Goal: Transaction & Acquisition: Purchase product/service

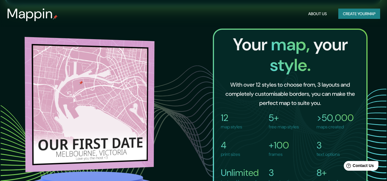
scroll to position [373, 0]
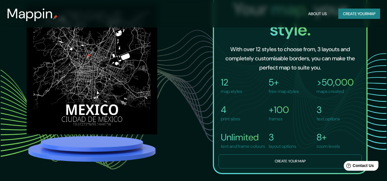
click at [269, 167] on button "Create your map" at bounding box center [290, 162] width 143 height 14
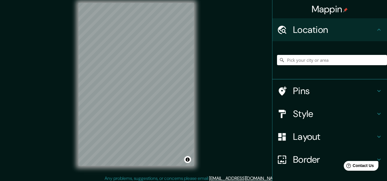
scroll to position [9, 0]
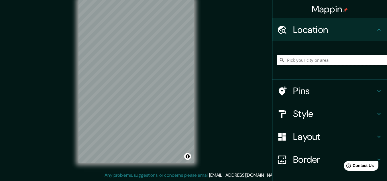
click at [287, 64] on input "Pick your city or area" at bounding box center [332, 60] width 110 height 10
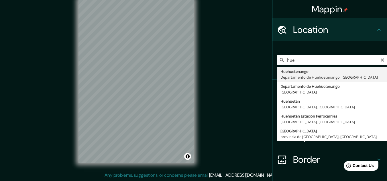
type input "Huehuetenango, Departamento de Huehuetenango, Guatemala"
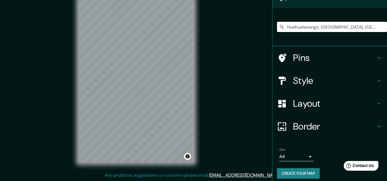
scroll to position [38, 0]
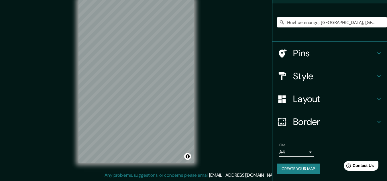
click at [302, 152] on body "Mappin Location Huehuetenango, Departamento de Huehuetenango, Guatemala Pins St…" at bounding box center [193, 81] width 387 height 181
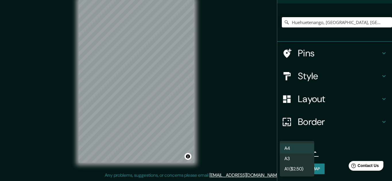
click at [294, 160] on li "A3" at bounding box center [296, 159] width 34 height 10
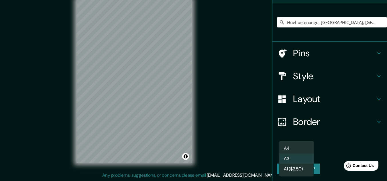
click at [295, 153] on body "Mappin Location Huehuetenango, Departamento de Huehuetenango, Guatemala Pins St…" at bounding box center [193, 81] width 387 height 181
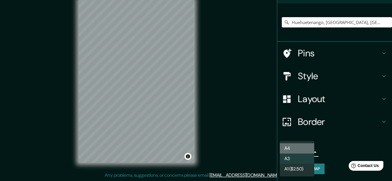
click at [297, 150] on li "A4" at bounding box center [296, 149] width 34 height 10
type input "single"
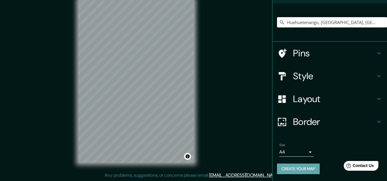
click at [299, 166] on button "Create your map" at bounding box center [298, 169] width 43 height 11
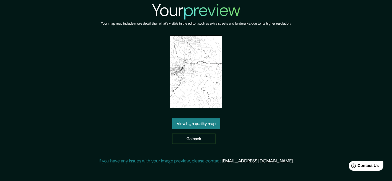
click at [210, 124] on link "View high quality map" at bounding box center [196, 124] width 48 height 11
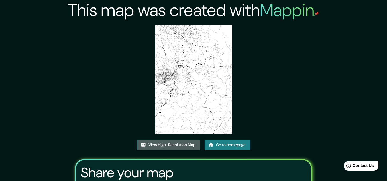
click at [181, 146] on link "View High-Resolution Map" at bounding box center [168, 145] width 63 height 11
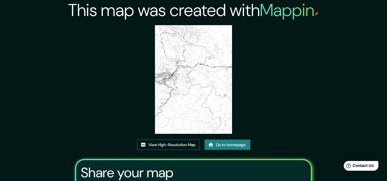
click at [182, 146] on link "View High-Resolution Map" at bounding box center [168, 145] width 63 height 11
click at [224, 149] on link "Go to homepage" at bounding box center [228, 145] width 46 height 11
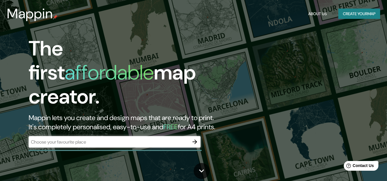
click at [139, 142] on div "​" at bounding box center [115, 142] width 172 height 13
click at [366, 13] on button "Create your map" at bounding box center [359, 14] width 42 height 11
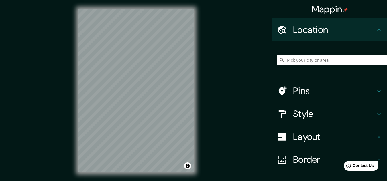
click at [307, 113] on h4 "Style" at bounding box center [334, 113] width 83 height 11
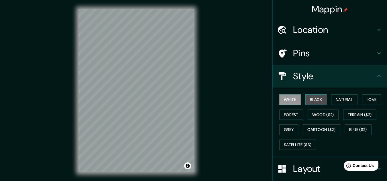
click at [311, 102] on button "Black" at bounding box center [316, 100] width 21 height 11
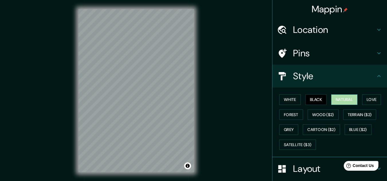
click at [338, 103] on button "Natural" at bounding box center [344, 100] width 26 height 11
click at [195, 101] on div "© Mapbox © OpenStreetMap Improve this map" at bounding box center [136, 91] width 134 height 182
click at [212, 87] on div "Mappin Location Pins Style [PERSON_NAME] Black Natural Love Forest [PERSON_NAME…" at bounding box center [193, 95] width 387 height 191
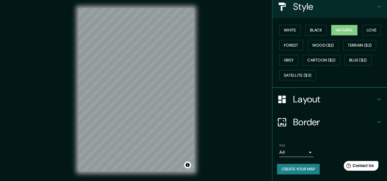
scroll to position [70, 0]
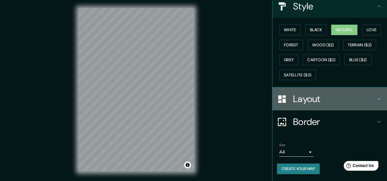
click at [335, 95] on h4 "Layout" at bounding box center [334, 98] width 83 height 11
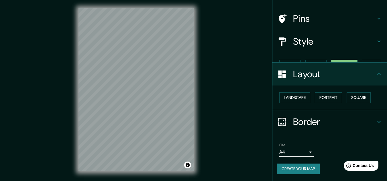
scroll to position [25, 0]
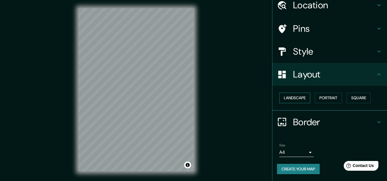
click at [303, 97] on button "Landscape" at bounding box center [294, 98] width 31 height 11
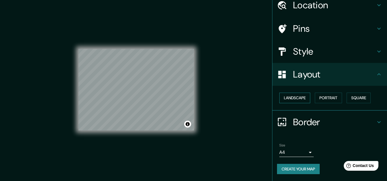
click at [303, 97] on button "Landscape" at bounding box center [294, 98] width 31 height 11
click at [325, 97] on button "Portrait" at bounding box center [328, 98] width 27 height 11
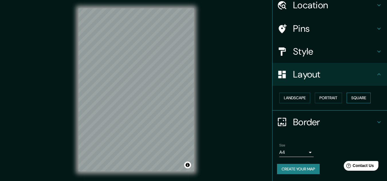
click at [350, 99] on button "Square" at bounding box center [359, 98] width 24 height 11
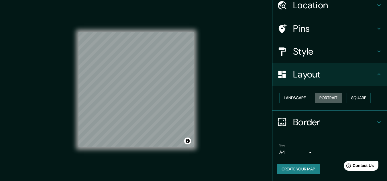
click at [325, 99] on button "Portrait" at bounding box center [328, 98] width 27 height 11
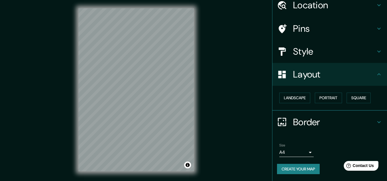
click at [308, 97] on div "Landscape [GEOGRAPHIC_DATA]" at bounding box center [332, 98] width 110 height 15
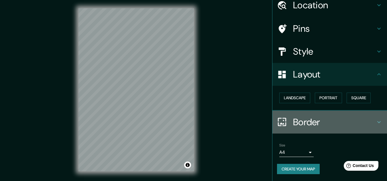
click at [309, 114] on div "Border" at bounding box center [330, 122] width 115 height 23
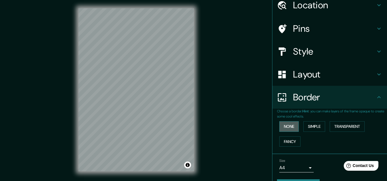
click at [290, 125] on button "None" at bounding box center [288, 127] width 19 height 11
click at [304, 124] on button "Simple" at bounding box center [315, 127] width 22 height 11
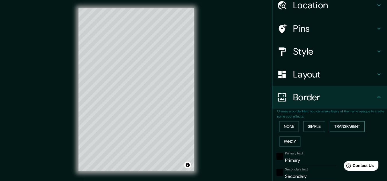
click at [338, 126] on button "Transparent" at bounding box center [347, 127] width 35 height 11
click at [319, 127] on button "Simple" at bounding box center [315, 127] width 22 height 11
click at [297, 141] on div "None Simple Transparent Fancy" at bounding box center [332, 134] width 110 height 30
click at [292, 142] on button "Fancy" at bounding box center [289, 142] width 21 height 11
click at [304, 126] on button "Simple" at bounding box center [315, 127] width 22 height 11
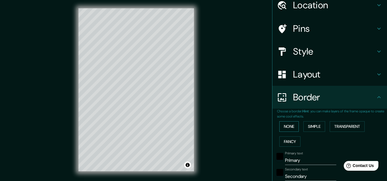
click at [290, 128] on button "None" at bounding box center [288, 127] width 19 height 11
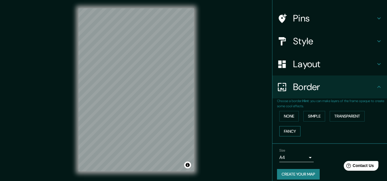
scroll to position [40, 0]
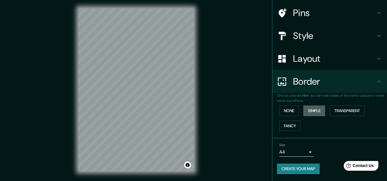
click at [305, 115] on button "Simple" at bounding box center [315, 111] width 22 height 11
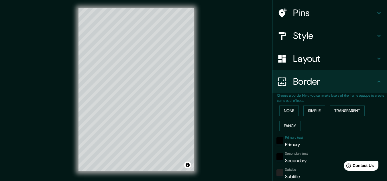
drag, startPoint x: 300, startPoint y: 146, endPoint x: 276, endPoint y: 146, distance: 23.5
click at [276, 146] on div "Primary text Primary" at bounding box center [322, 143] width 94 height 14
type input "g"
type input "161"
type input "32"
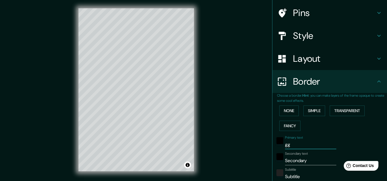
type input "ggu"
type input "161"
type input "32"
type input "gg"
type input "161"
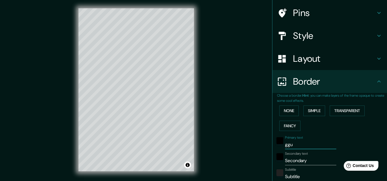
type input "32"
type input "g"
type input "161"
type input "32"
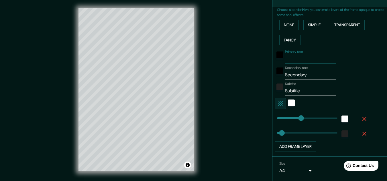
scroll to position [145, 0]
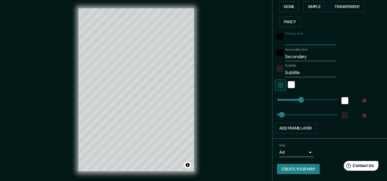
type input "161"
type input "403"
drag, startPoint x: 301, startPoint y: 101, endPoint x: 335, endPoint y: 102, distance: 34.1
type input "32"
type input "0"
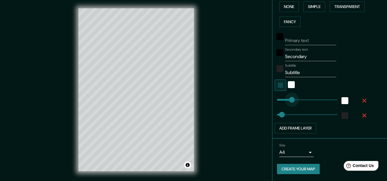
drag, startPoint x: 328, startPoint y: 101, endPoint x: 264, endPoint y: 104, distance: 64.3
type input "32"
type input "27"
drag, startPoint x: 273, startPoint y: 99, endPoint x: 277, endPoint y: 99, distance: 3.7
type input "32"
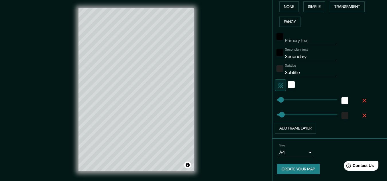
type input "27"
type input "264"
drag, startPoint x: 283, startPoint y: 114, endPoint x: 313, endPoint y: 117, distance: 29.7
type input "27"
type input "0"
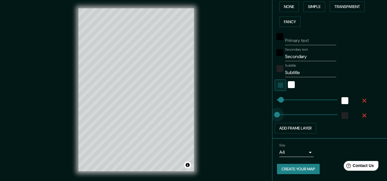
drag, startPoint x: 316, startPoint y: 115, endPoint x: 262, endPoint y: 115, distance: 53.9
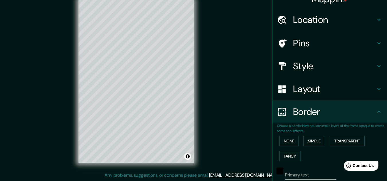
scroll to position [0, 0]
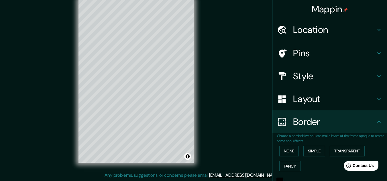
click at [328, 55] on h4 "Pins" at bounding box center [334, 53] width 83 height 11
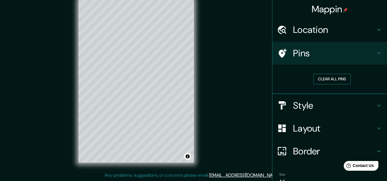
click at [333, 80] on button "Clear all pins" at bounding box center [332, 79] width 37 height 11
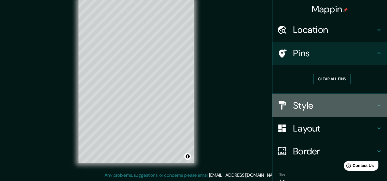
click at [311, 103] on h4 "Style" at bounding box center [334, 105] width 83 height 11
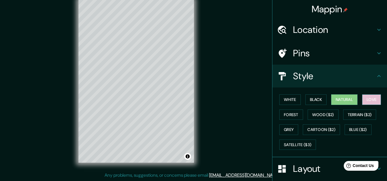
click at [367, 101] on button "Love" at bounding box center [371, 100] width 19 height 11
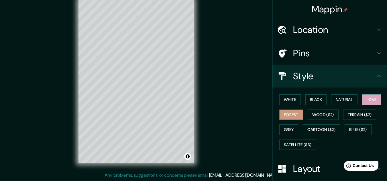
click at [287, 118] on button "Forest" at bounding box center [291, 115] width 24 height 11
click at [314, 117] on button "Wood ($2)" at bounding box center [323, 115] width 31 height 11
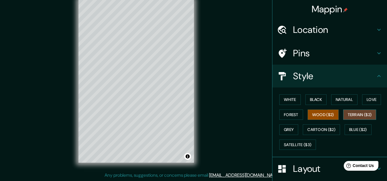
click at [352, 117] on button "Terrain ($2)" at bounding box center [359, 115] width 33 height 11
click at [336, 118] on div "White Black Natural Love Forest Wood ($2) Terrain ($2) Grey Cartoon ($2) Blue (…" at bounding box center [332, 122] width 110 height 60
click at [328, 118] on button "Wood ($2)" at bounding box center [323, 115] width 31 height 11
click at [359, 111] on button "Terrain ($2)" at bounding box center [359, 115] width 33 height 11
click at [290, 129] on button "Grey" at bounding box center [288, 130] width 19 height 11
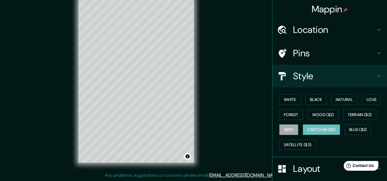
click at [316, 128] on button "Cartoon ($2)" at bounding box center [321, 130] width 37 height 11
click at [357, 135] on div "White Black Natural Love Forest Wood ($2) Terrain ($2) Grey Cartoon ($2) Blue (…" at bounding box center [332, 122] width 110 height 60
click at [359, 132] on button "Blue ($2)" at bounding box center [358, 130] width 27 height 11
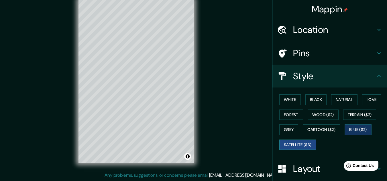
click at [301, 146] on button "Satellite ($3)" at bounding box center [297, 145] width 37 height 11
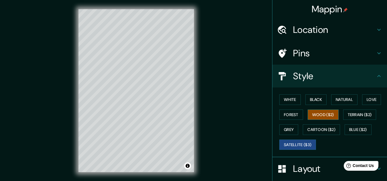
click at [320, 113] on button "Wood ($2)" at bounding box center [323, 115] width 31 height 11
click at [287, 100] on button "White" at bounding box center [289, 100] width 21 height 11
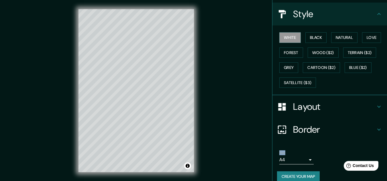
scroll to position [70, 0]
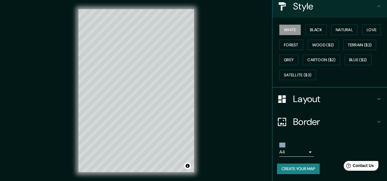
click at [307, 106] on div "Layout" at bounding box center [330, 99] width 115 height 23
type input "27"
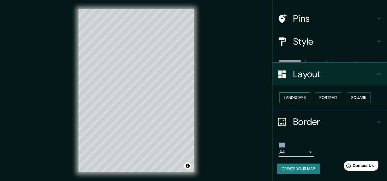
scroll to position [25, 0]
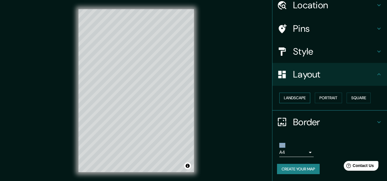
click at [302, 98] on button "Landscape" at bounding box center [294, 98] width 31 height 11
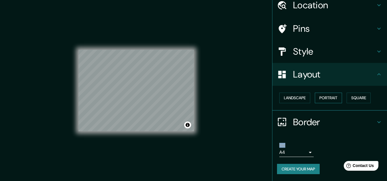
click at [322, 98] on button "Portrait" at bounding box center [328, 98] width 27 height 11
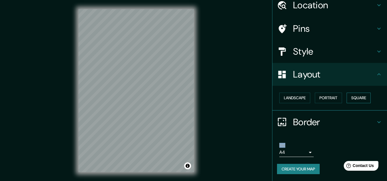
click at [350, 97] on button "Square" at bounding box center [359, 98] width 24 height 11
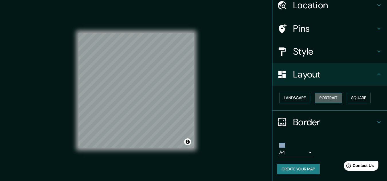
click at [331, 101] on button "Portrait" at bounding box center [328, 98] width 27 height 11
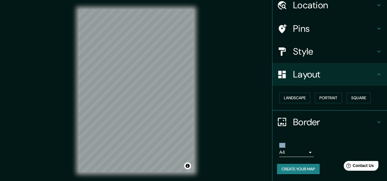
click at [299, 127] on h4 "Border" at bounding box center [334, 122] width 83 height 11
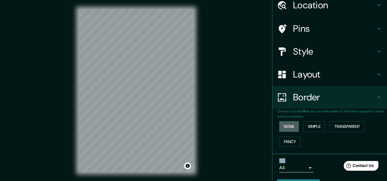
click at [291, 127] on button "None" at bounding box center [288, 127] width 19 height 11
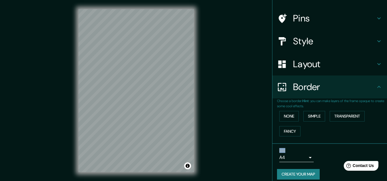
scroll to position [40, 0]
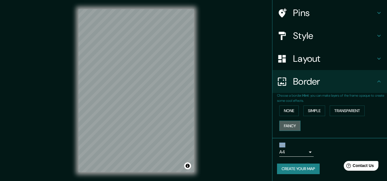
click at [291, 129] on button "Fancy" at bounding box center [289, 126] width 21 height 11
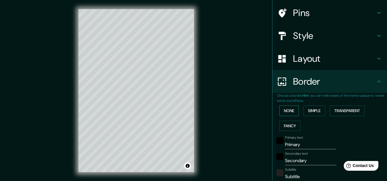
click at [285, 111] on button "None" at bounding box center [288, 111] width 19 height 11
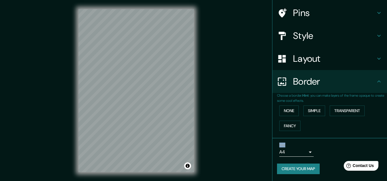
click at [299, 168] on button "Create your map" at bounding box center [298, 169] width 43 height 11
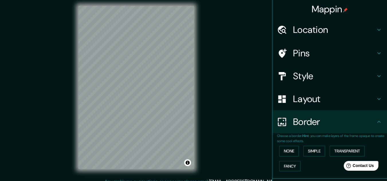
scroll to position [0, 0]
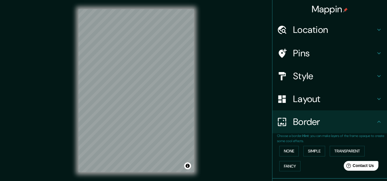
click at [331, 41] on ul "Location Pins Style Layout Border Choose a border. Hint : you can make layers o…" at bounding box center [330, 119] width 115 height 203
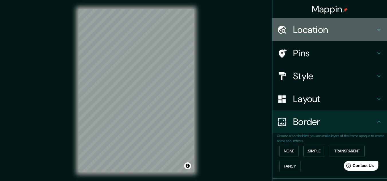
click at [328, 26] on h4 "Location" at bounding box center [334, 29] width 83 height 11
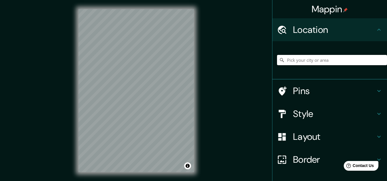
click at [320, 59] on input "Pick your city or area" at bounding box center [332, 60] width 110 height 10
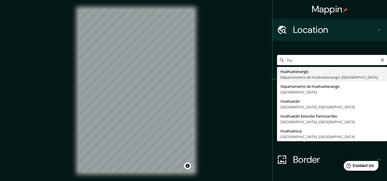
type input "h"
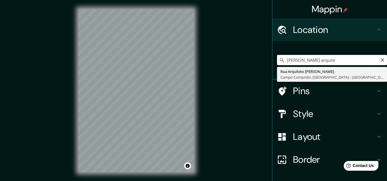
drag, startPoint x: 320, startPoint y: 64, endPoint x: 279, endPoint y: 64, distance: 40.7
click at [279, 64] on input "[PERSON_NAME] arquite" at bounding box center [332, 60] width 110 height 10
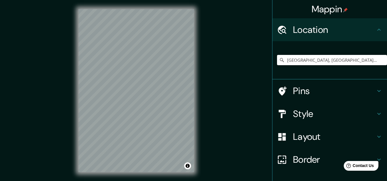
type input "[GEOGRAPHIC_DATA], [GEOGRAPHIC_DATA] y [GEOGRAPHIC_DATA] 1000000, [GEOGRAPHIC_D…"
